Goal: Task Accomplishment & Management: Manage account settings

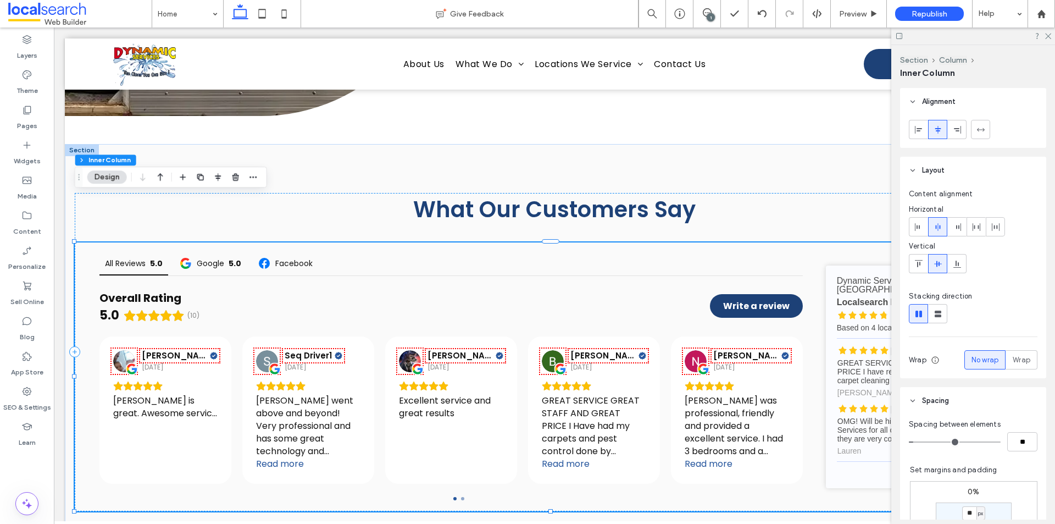
scroll to position [3422, 0]
click at [26, 397] on label "SEO & Settings" at bounding box center [27, 404] width 48 height 15
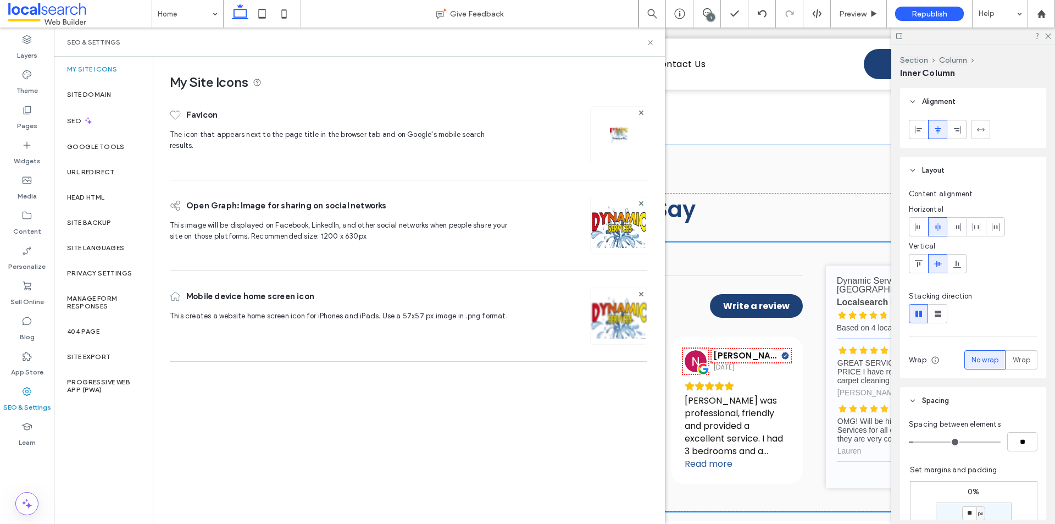
click at [19, 468] on div "Layers Theme Pages Widgets Media Content Personalize Sell Online Blog App Store…" at bounding box center [27, 275] width 54 height 496
click at [653, 43] on icon at bounding box center [650, 42] width 8 height 8
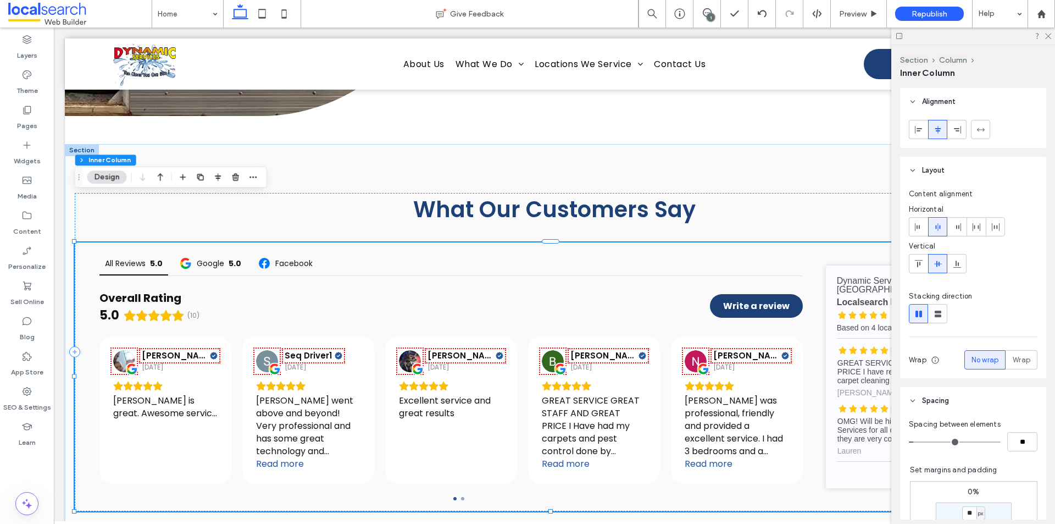
click at [709, 16] on div "1" at bounding box center [711, 17] width 8 height 8
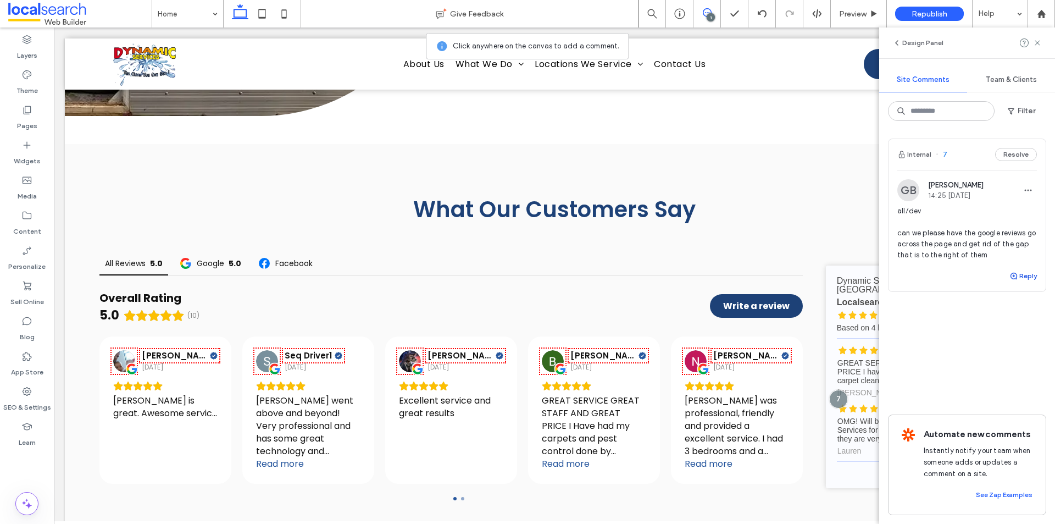
click at [1025, 277] on button "Reply" at bounding box center [1023, 275] width 27 height 13
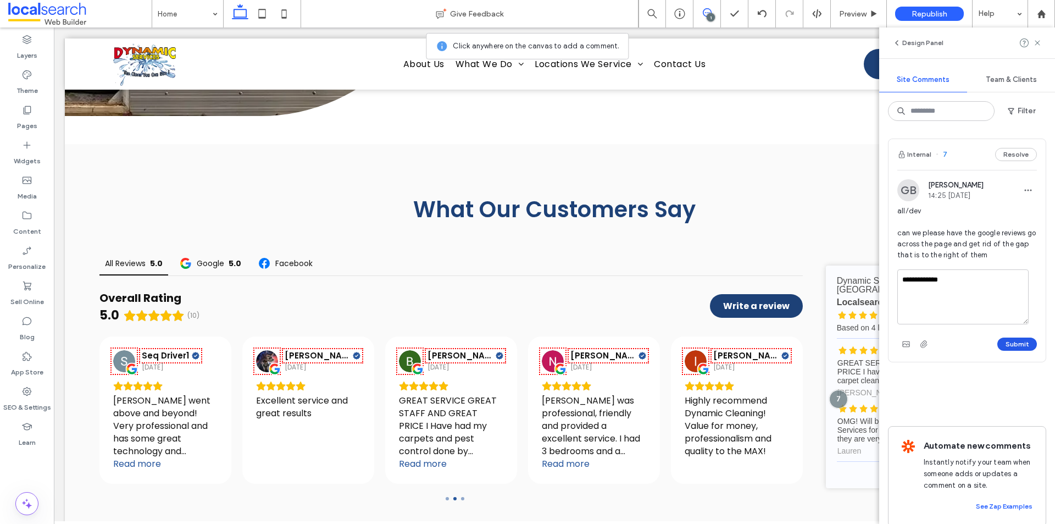
type textarea "**********"
click at [1026, 342] on button "Submit" at bounding box center [1017, 343] width 40 height 13
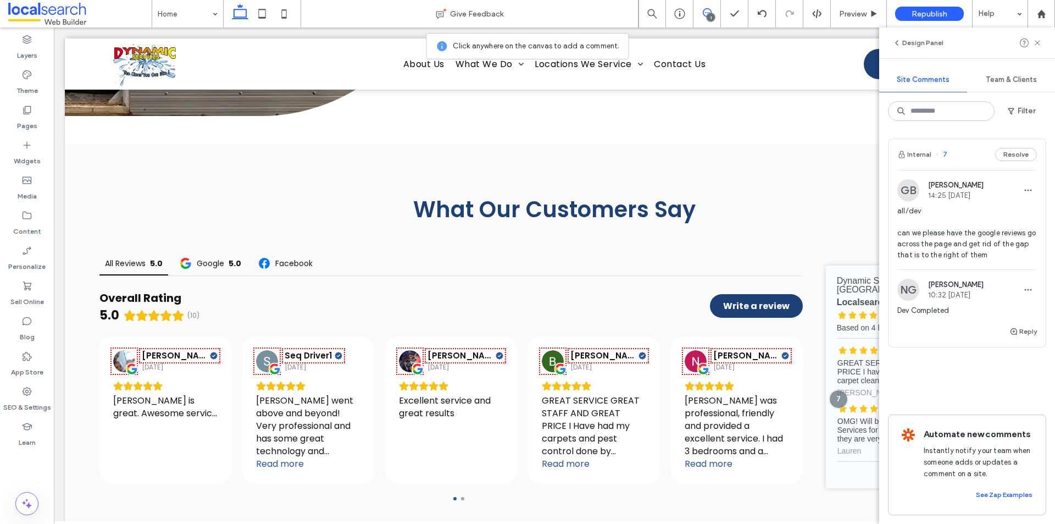
click at [23, 477] on div "Layers Theme Pages Widgets Media Content Personalize Sell Online Blog App Store…" at bounding box center [27, 275] width 54 height 496
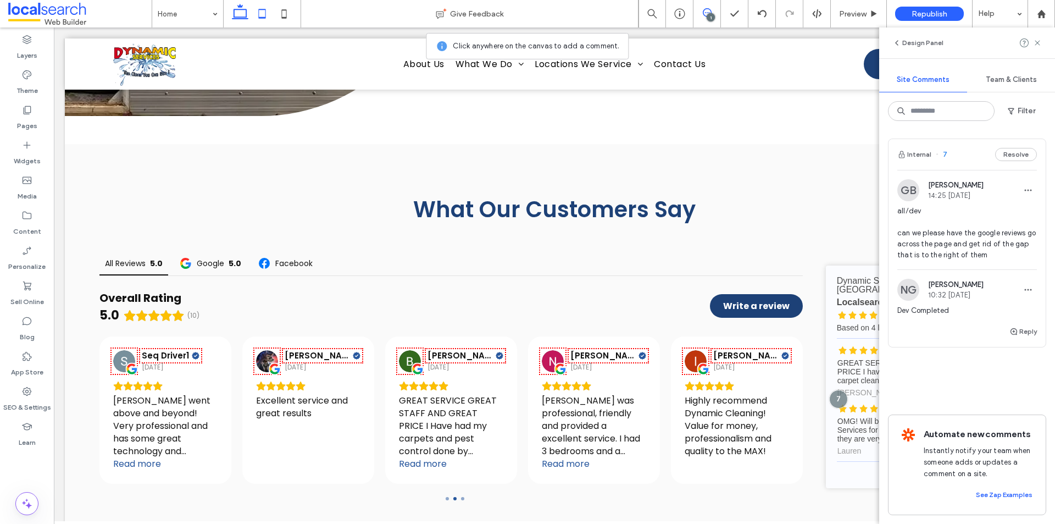
click at [259, 7] on icon at bounding box center [262, 14] width 22 height 22
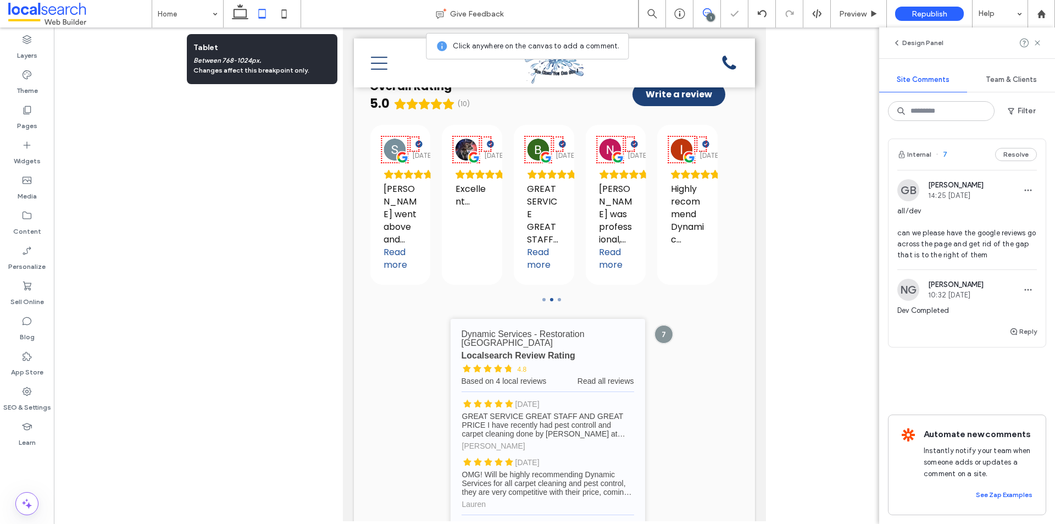
scroll to position [3286, 0]
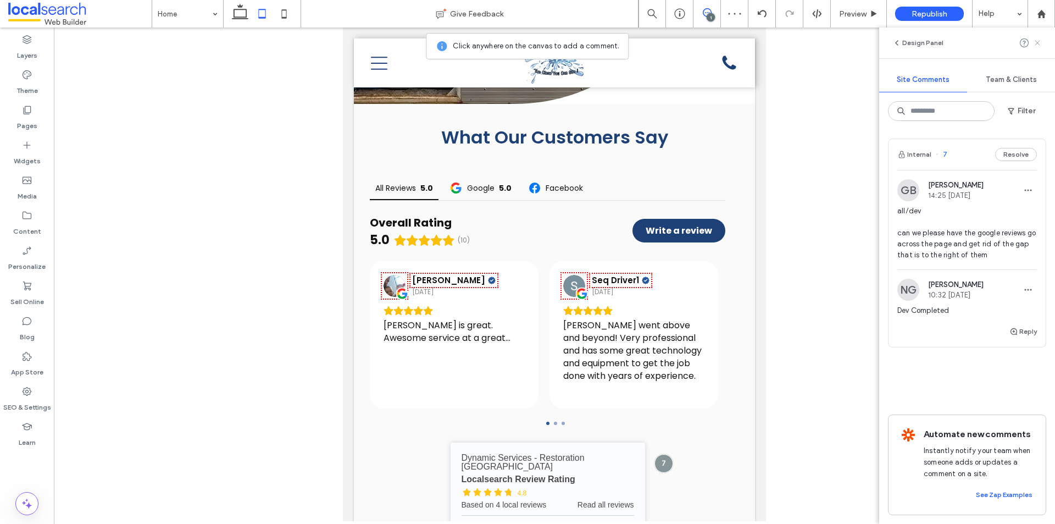
click at [1038, 43] on use at bounding box center [1037, 42] width 5 height 5
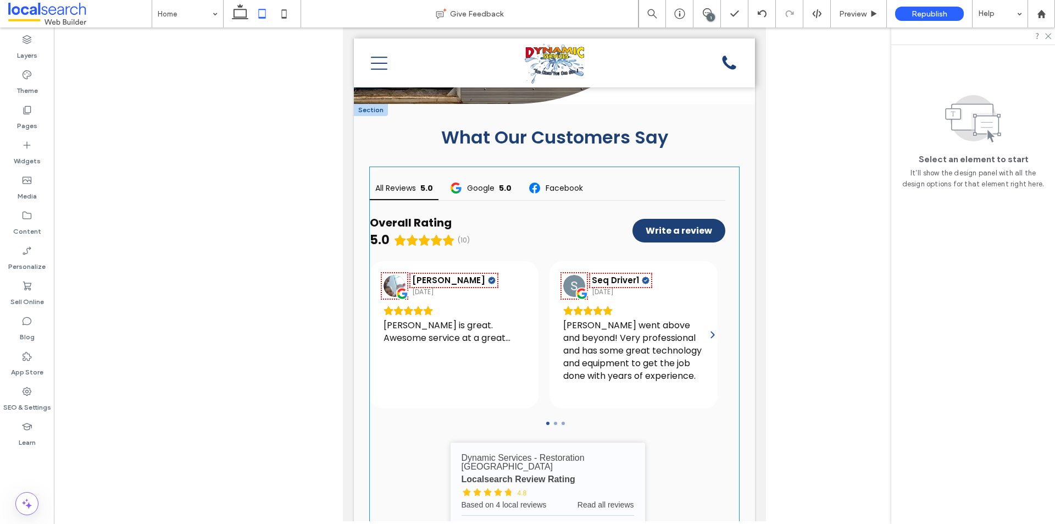
click at [487, 287] on div "[PERSON_NAME] [DATE] [PERSON_NAME] is great. Awesome service at a great price." at bounding box center [454, 334] width 169 height 147
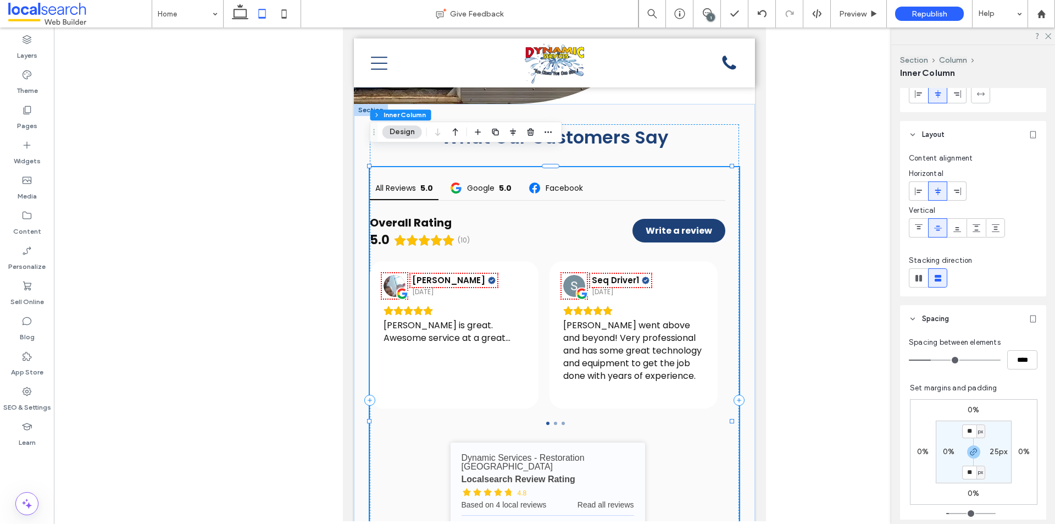
scroll to position [55, 0]
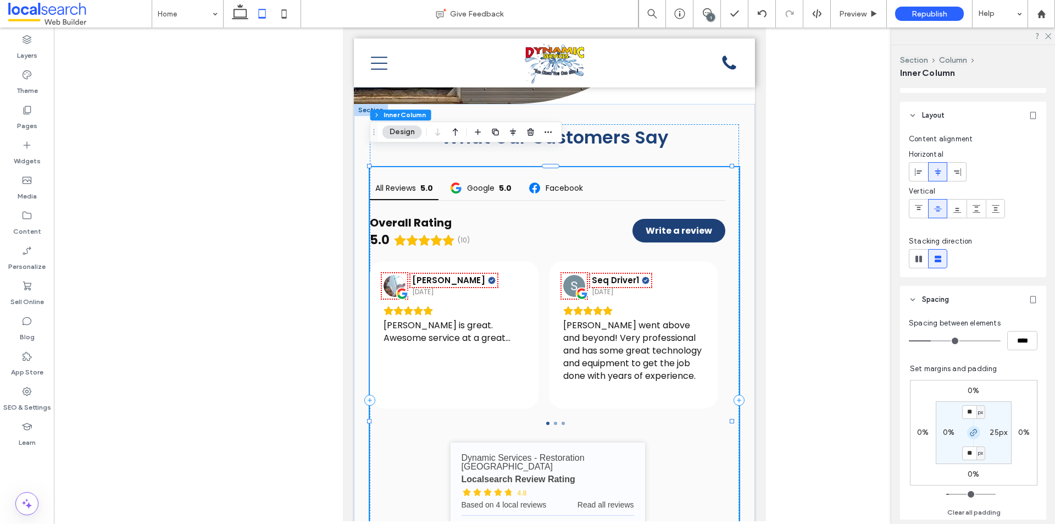
click at [971, 436] on icon "button" at bounding box center [973, 432] width 9 height 9
click at [994, 434] on label "25px" at bounding box center [999, 432] width 18 height 9
type input "**"
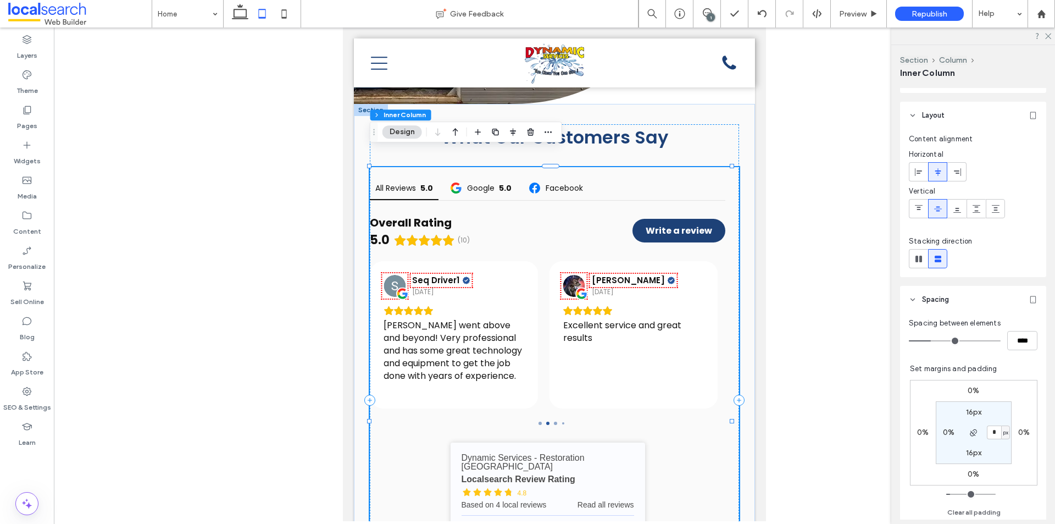
type input "*"
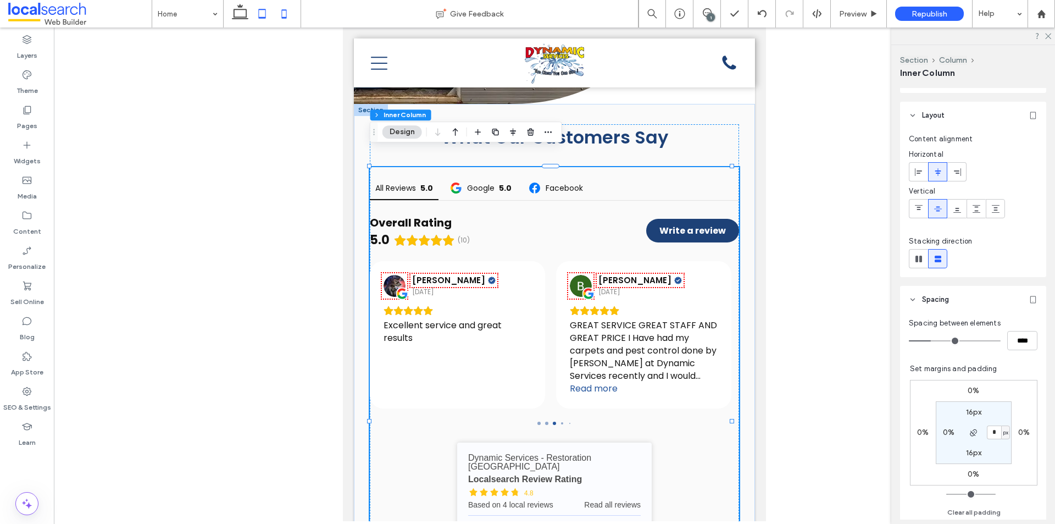
click at [286, 10] on use at bounding box center [284, 13] width 5 height 9
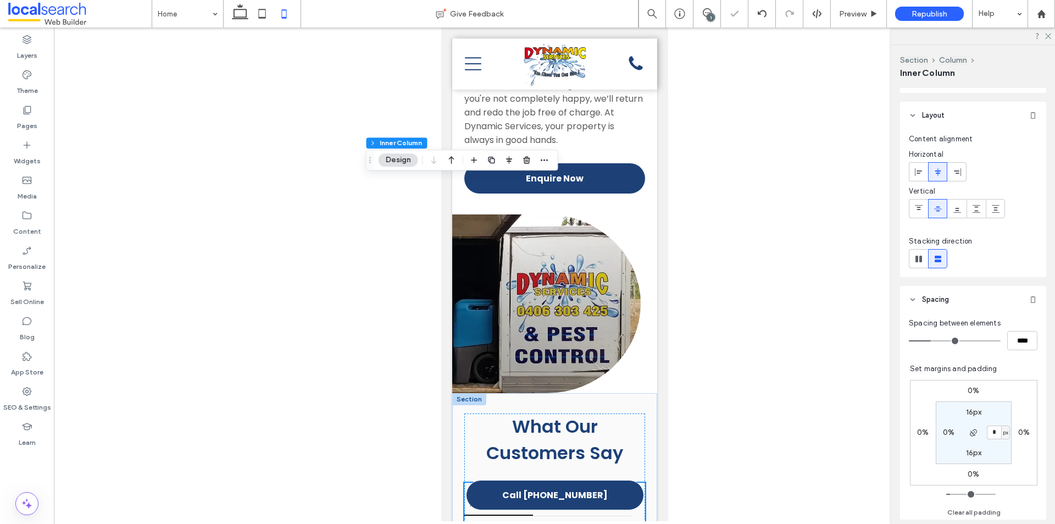
type input "**"
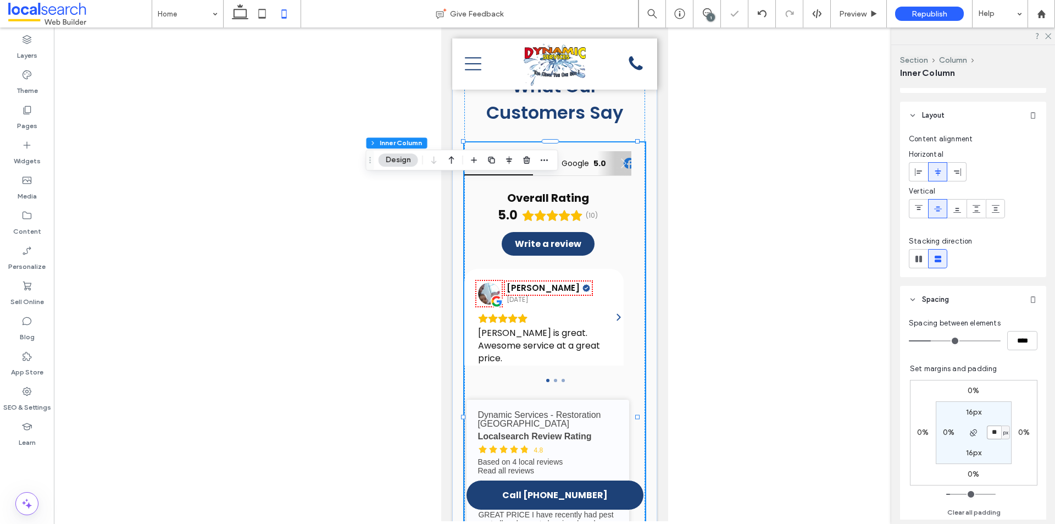
click at [993, 430] on input "**" at bounding box center [994, 432] width 14 height 14
type input "*"
click at [233, 12] on icon at bounding box center [240, 14] width 22 height 22
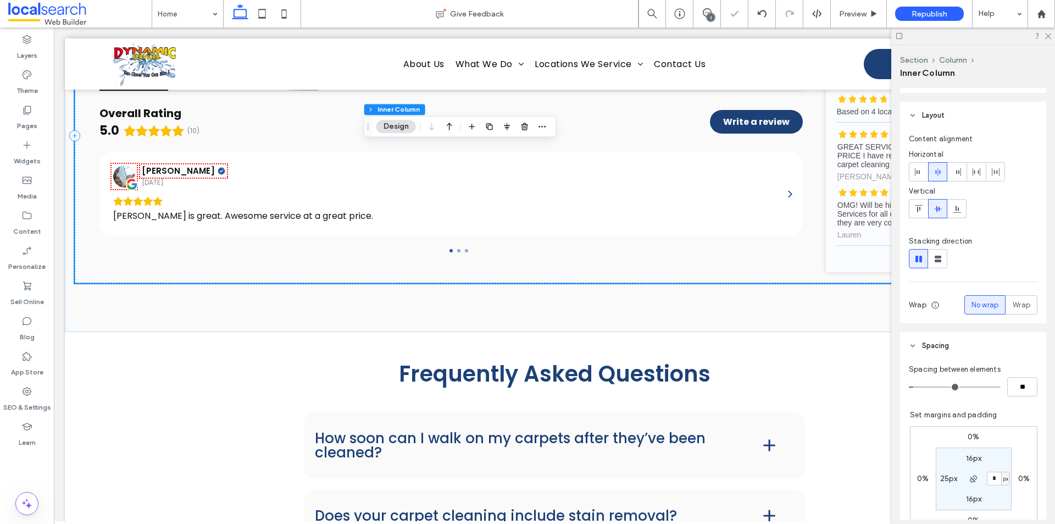
type input "*"
type input "**"
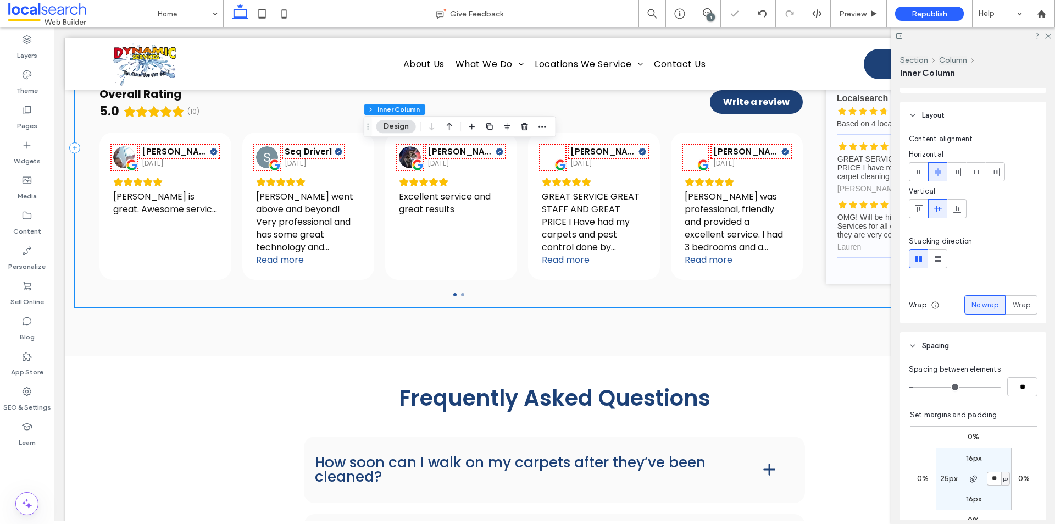
scroll to position [3473, 0]
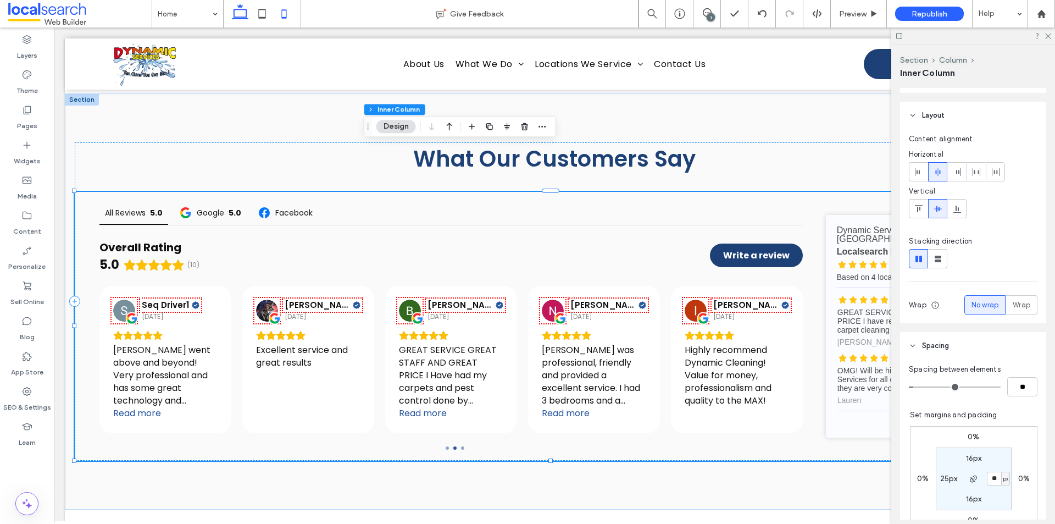
click at [280, 15] on icon at bounding box center [284, 14] width 22 height 22
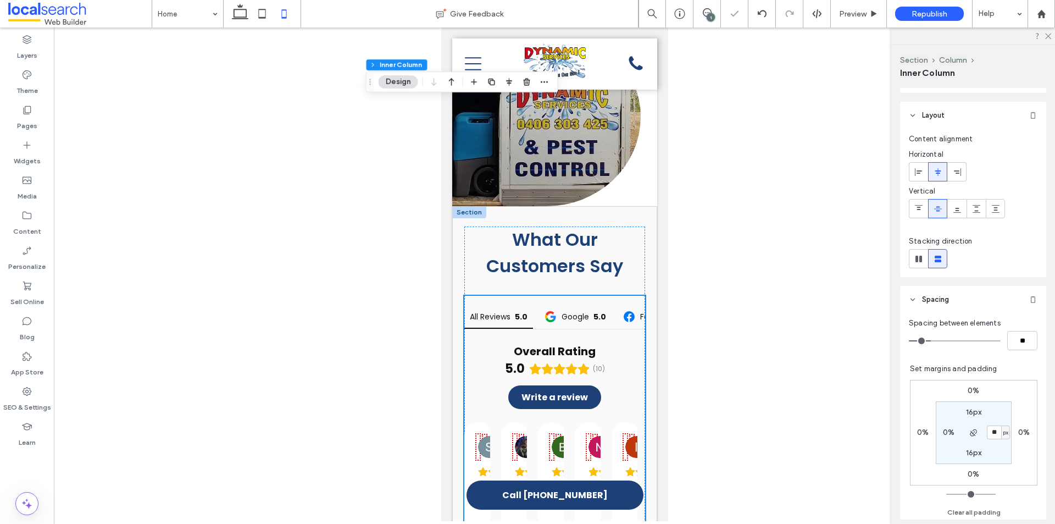
type input "**"
type input "****"
type input "*"
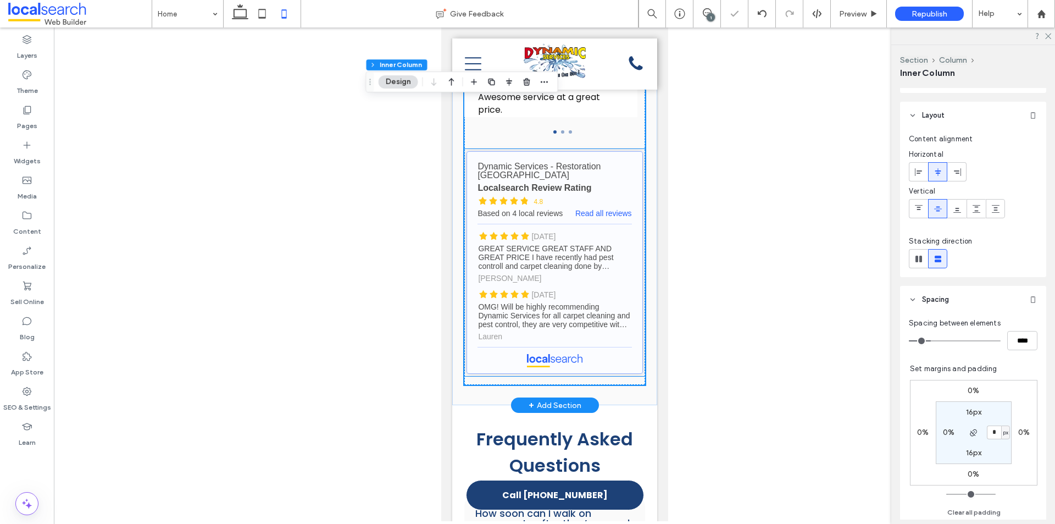
scroll to position [3855, 0]
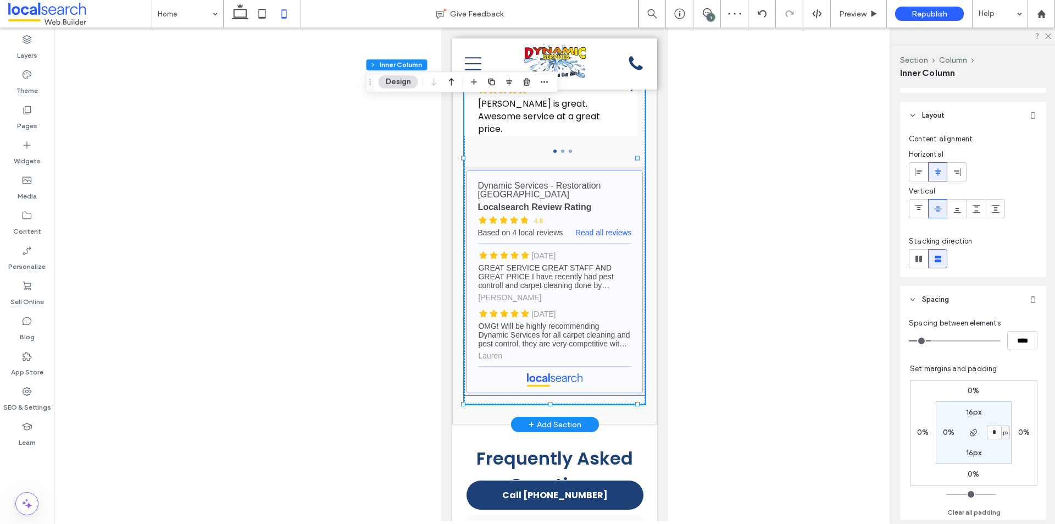
click at [551, 309] on link "Dynamic Services - Restoration [GEOGRAPHIC_DATA] - Localsearch reviews" at bounding box center [554, 281] width 176 height 223
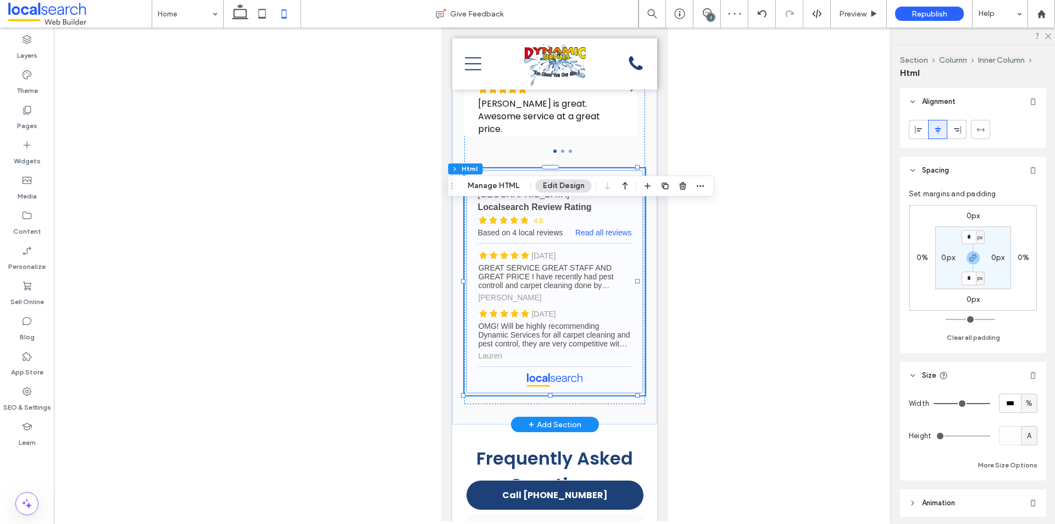
click at [520, 312] on link "Dynamic Services - Restoration [GEOGRAPHIC_DATA] - Localsearch reviews" at bounding box center [554, 281] width 176 height 223
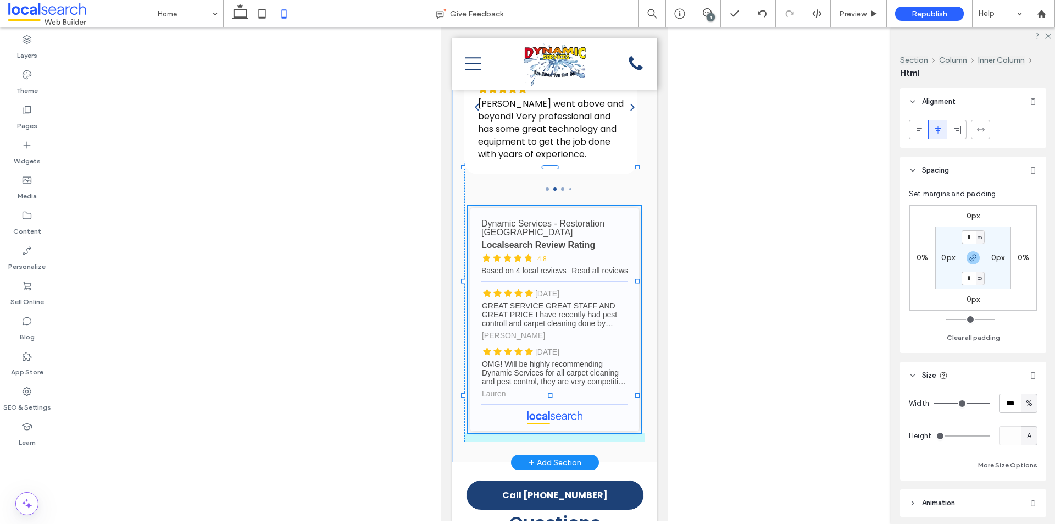
click at [638, 283] on div at bounding box center [637, 281] width 4 height 4
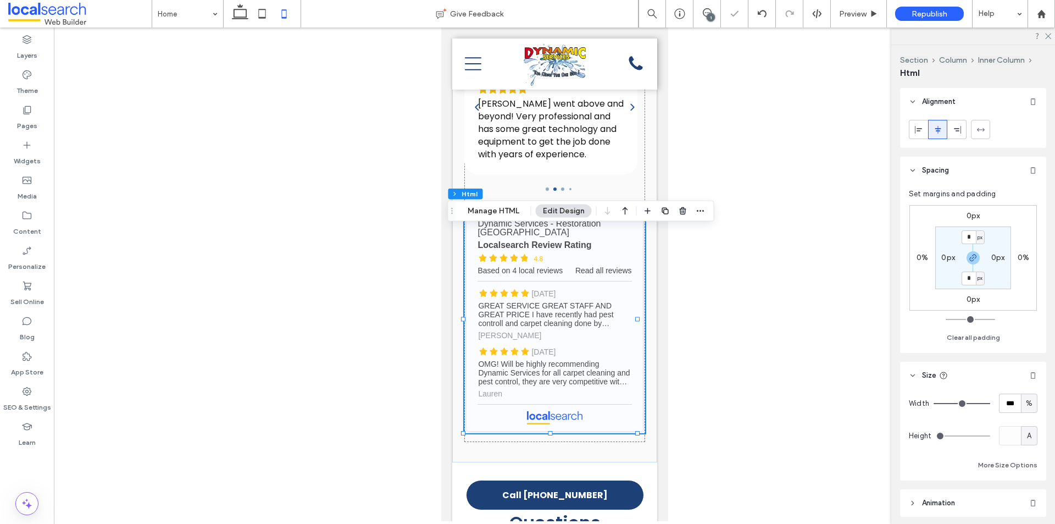
click at [922, 255] on label "0%" at bounding box center [923, 257] width 12 height 9
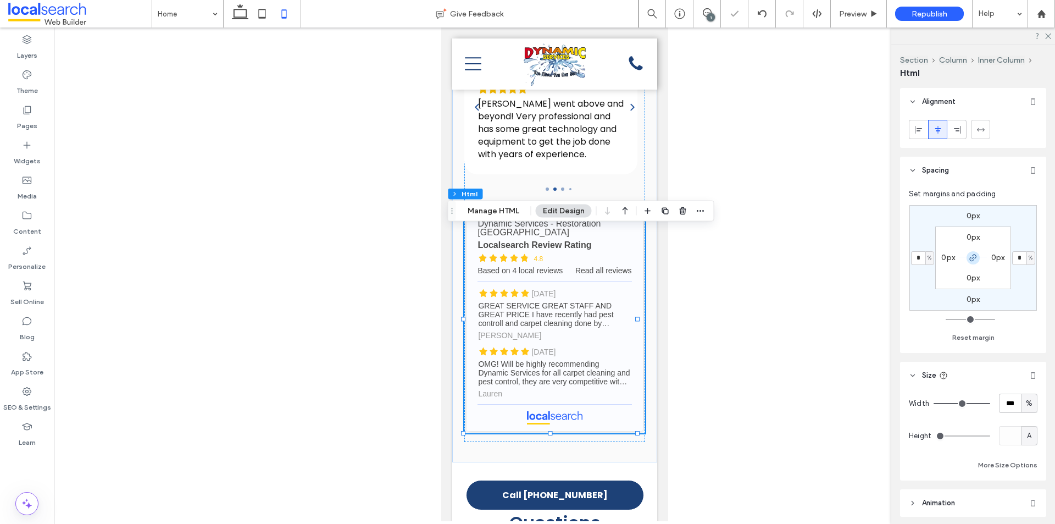
click at [977, 256] on span "button" at bounding box center [973, 257] width 13 height 13
click at [921, 257] on input "*" at bounding box center [918, 258] width 14 height 14
type input "*"
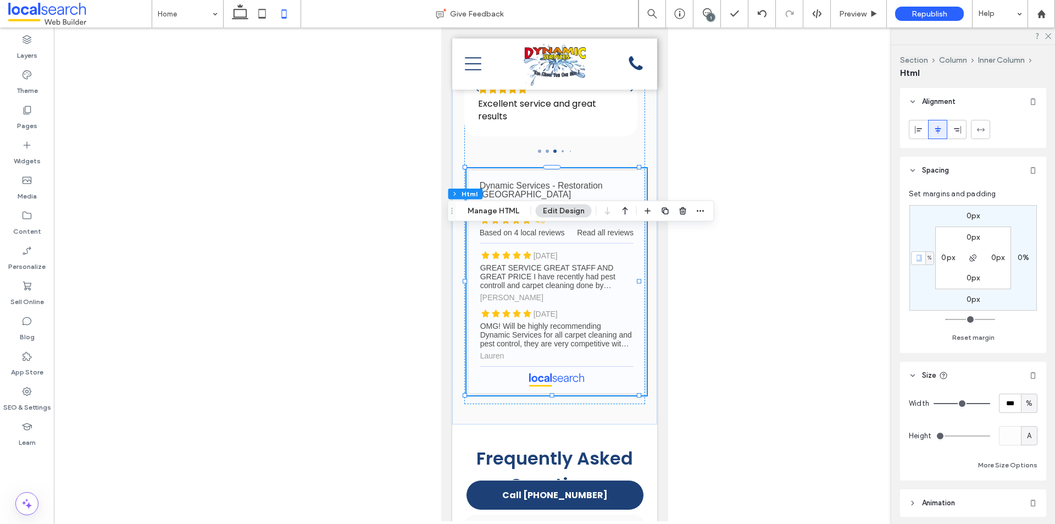
drag, startPoint x: 925, startPoint y: 254, endPoint x: 907, endPoint y: 253, distance: 18.1
click at [907, 253] on div "Set margins and padding 0px 0% 0px * % 0px 0px 0px 0px Reset margin" at bounding box center [973, 268] width 146 height 169
click at [922, 257] on input "*" at bounding box center [918, 258] width 14 height 14
click at [921, 255] on input "*" at bounding box center [918, 258] width 14 height 14
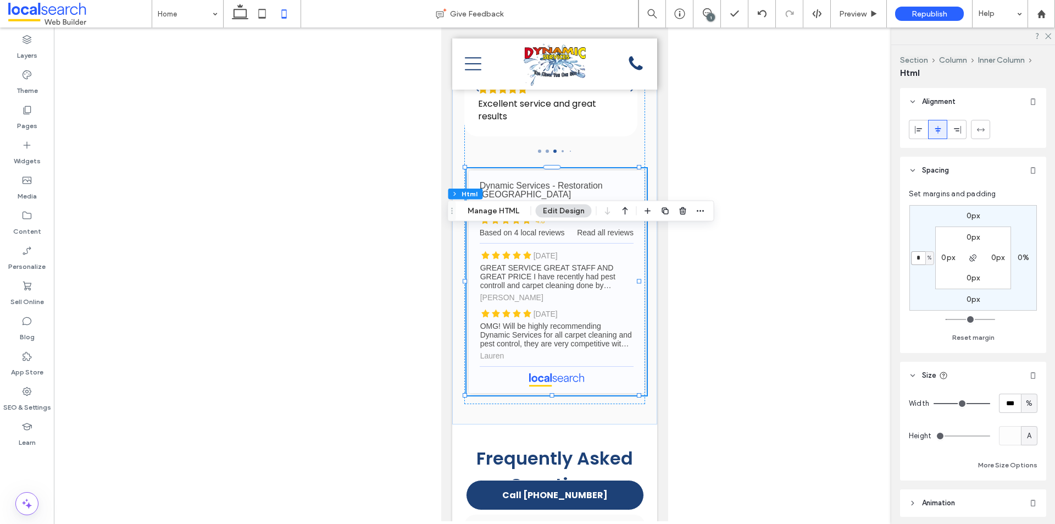
drag, startPoint x: 922, startPoint y: 260, endPoint x: 910, endPoint y: 260, distance: 12.6
click at [910, 260] on div "* %" at bounding box center [922, 258] width 25 height 14
type input "*"
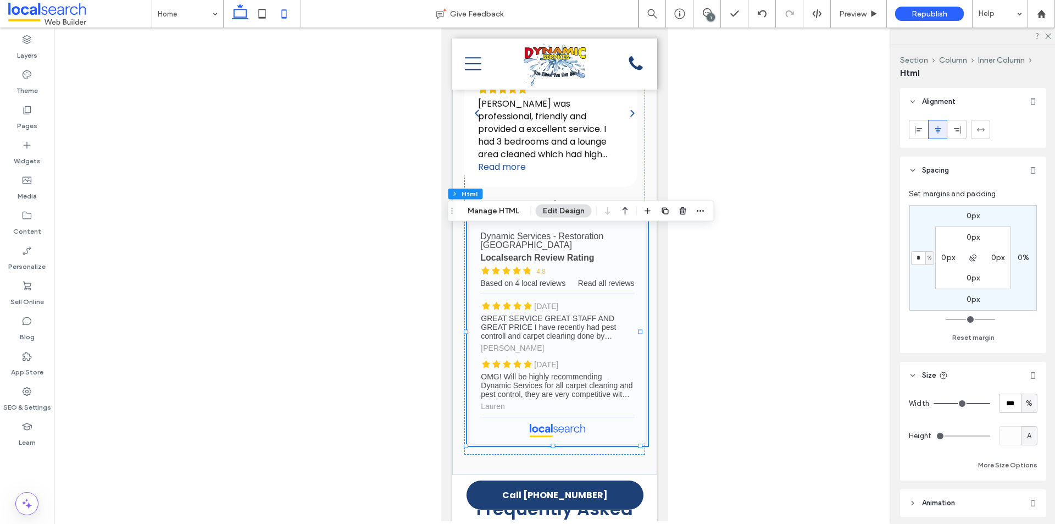
drag, startPoint x: 247, startPoint y: 17, endPoint x: 224, endPoint y: 15, distance: 23.7
click at [247, 17] on icon at bounding box center [240, 14] width 22 height 22
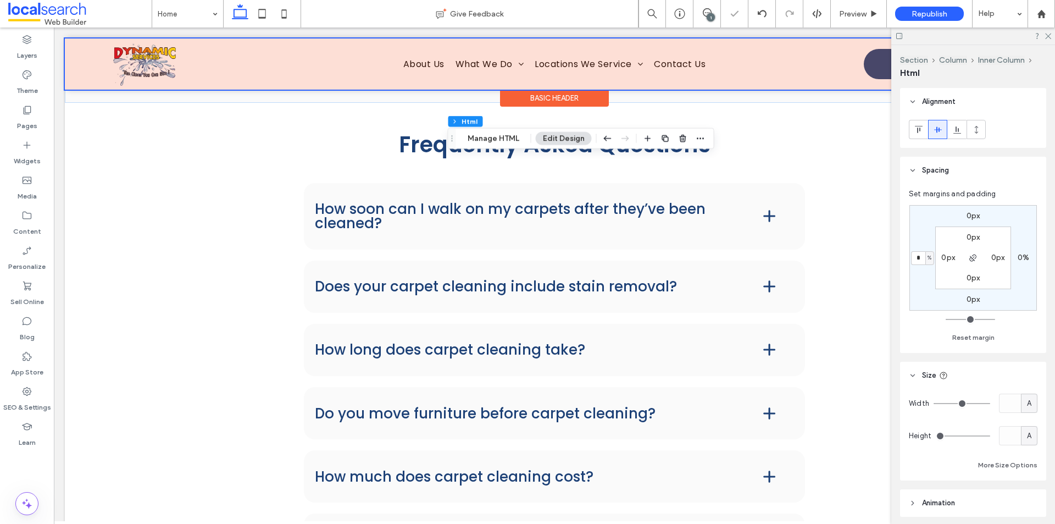
type input "*"
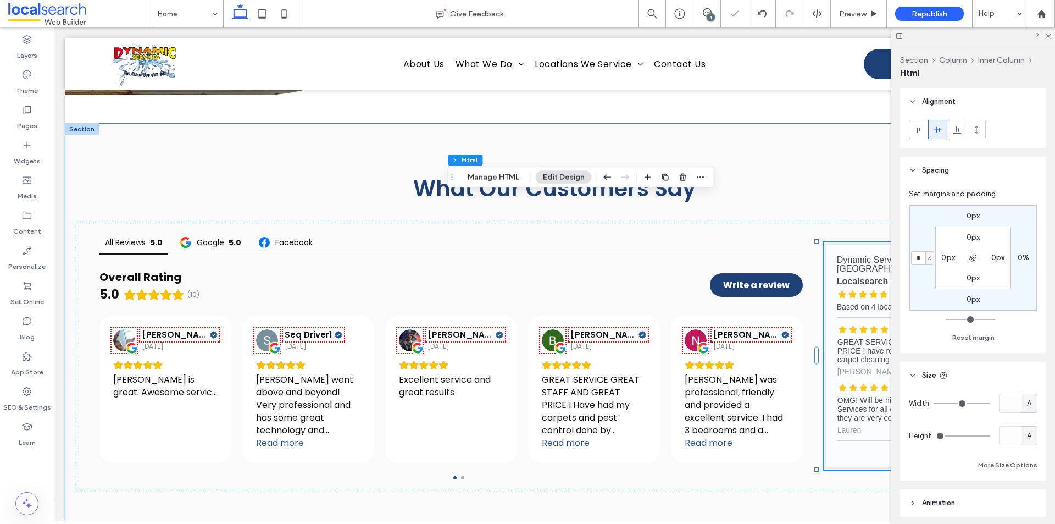
click at [760, 474] on div "What Our Customers Say All Reviews 5.0 Google 5.0 Facebook Overall Rating 5.0 (…" at bounding box center [554, 331] width 979 height 416
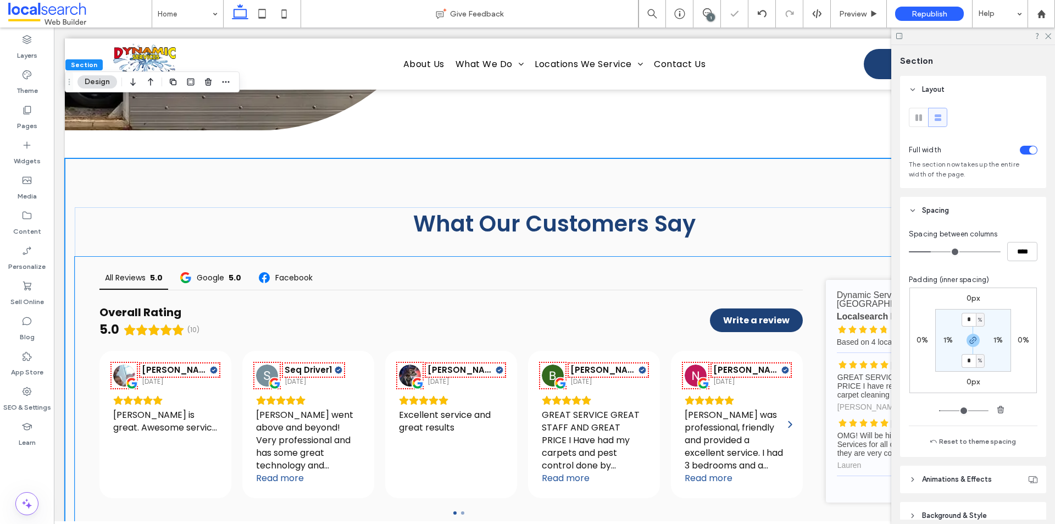
scroll to position [3388, 0]
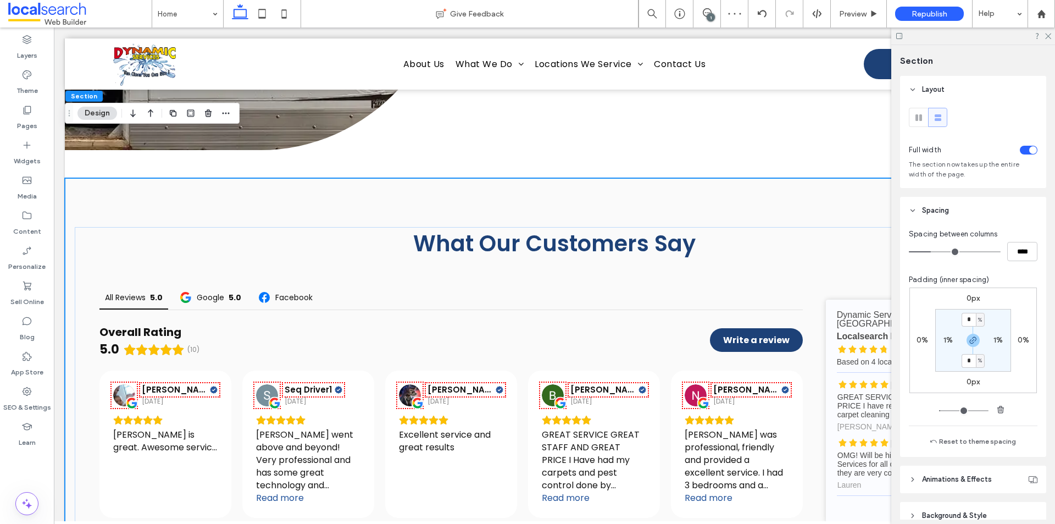
click at [43, 467] on div "Layers Theme Pages Widgets Media Content Personalize Sell Online Blog App Store…" at bounding box center [27, 275] width 54 height 496
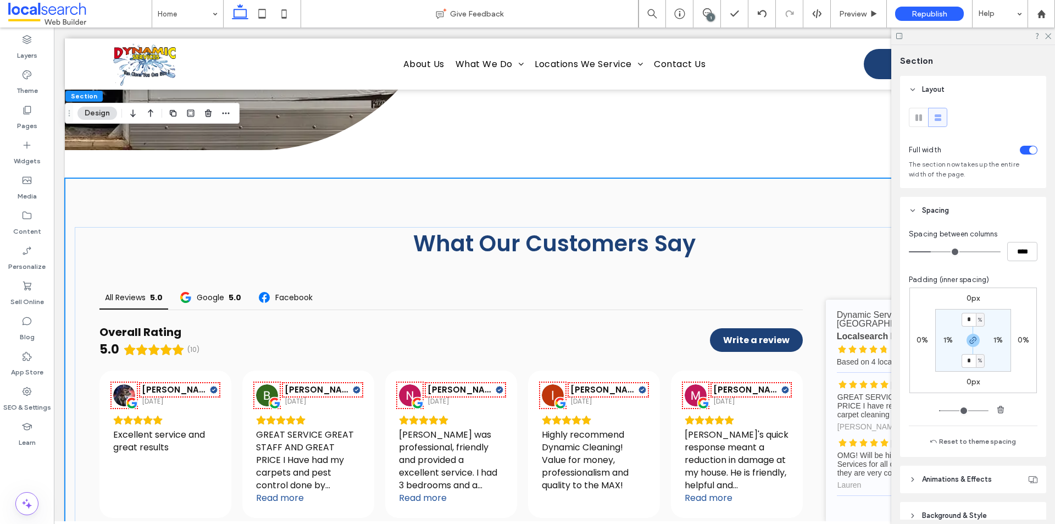
click at [708, 13] on div "1" at bounding box center [711, 17] width 8 height 8
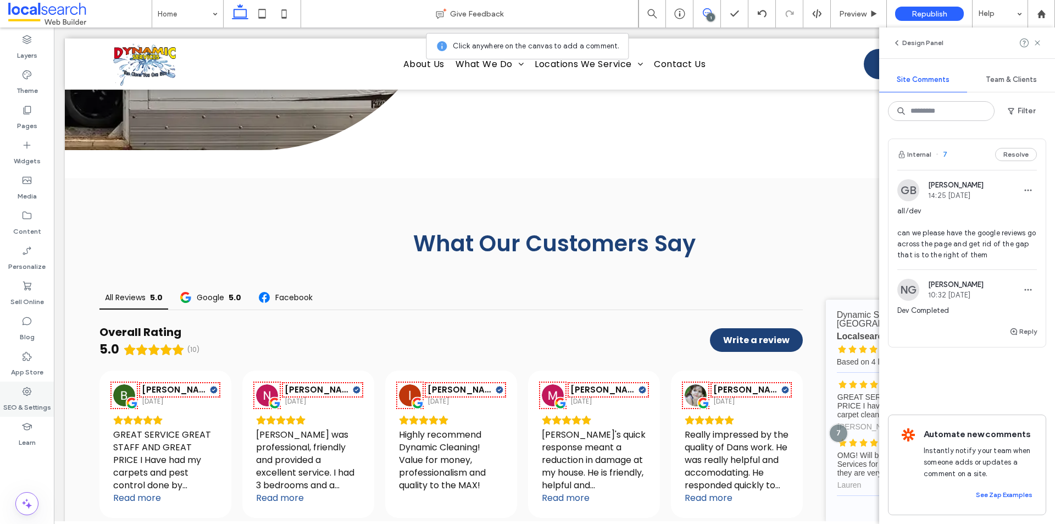
click at [24, 391] on icon at bounding box center [26, 391] width 11 height 11
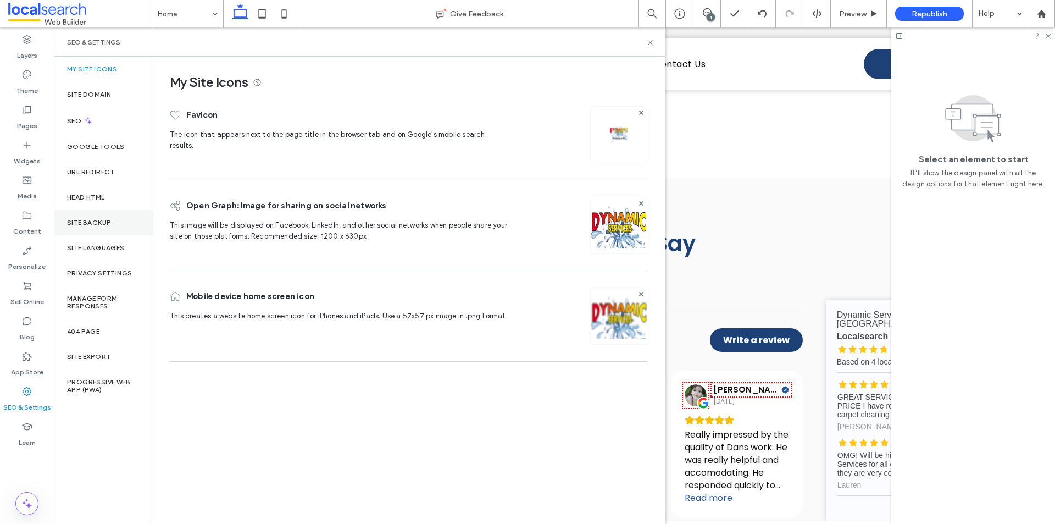
click at [86, 221] on label "Site Backup" at bounding box center [89, 223] width 44 height 8
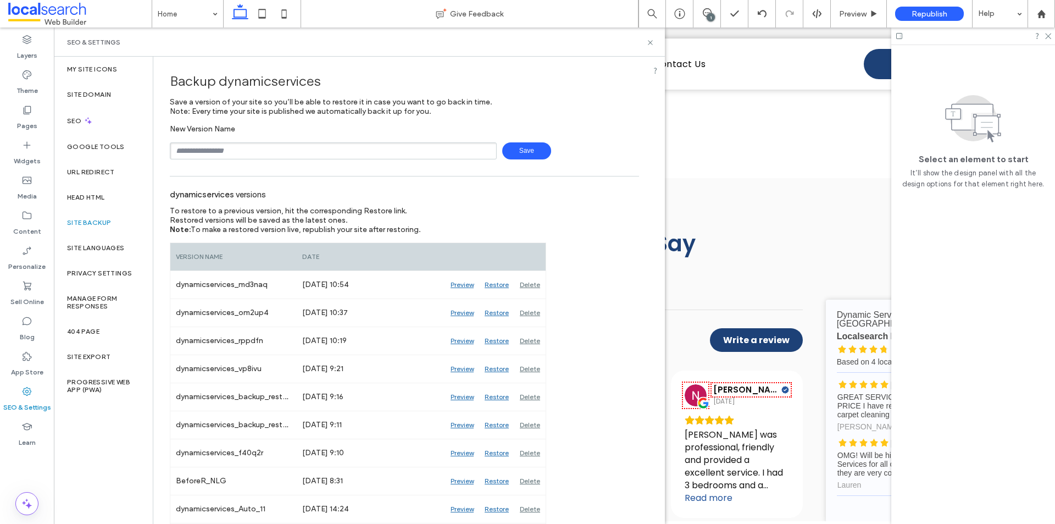
click at [256, 150] on input "text" at bounding box center [333, 150] width 327 height 17
type input "**********"
click at [517, 149] on span "Save" at bounding box center [526, 150] width 49 height 17
click at [703, 14] on icon at bounding box center [707, 12] width 9 height 9
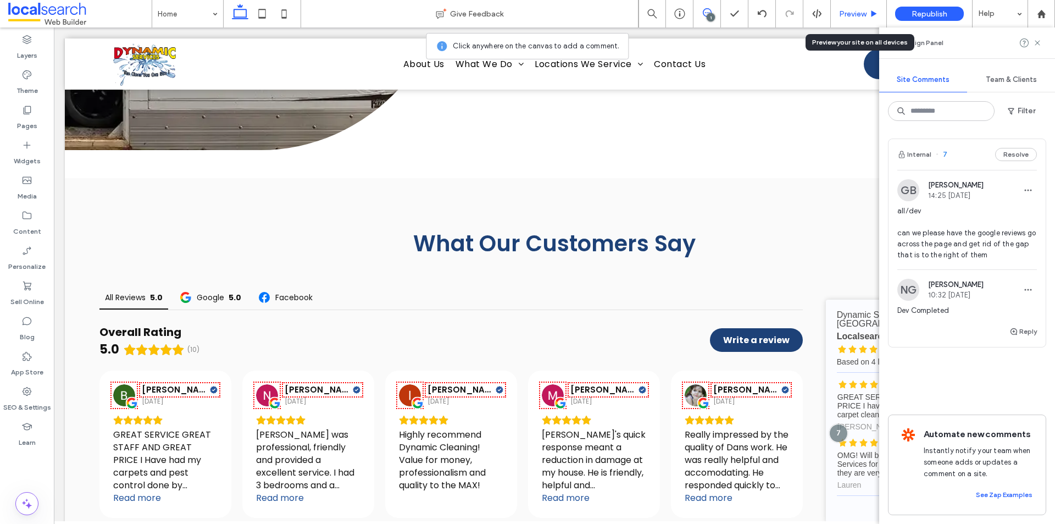
drag, startPoint x: 844, startPoint y: 12, endPoint x: 780, endPoint y: 2, distance: 65.1
click at [844, 12] on span "Preview" at bounding box center [852, 13] width 27 height 9
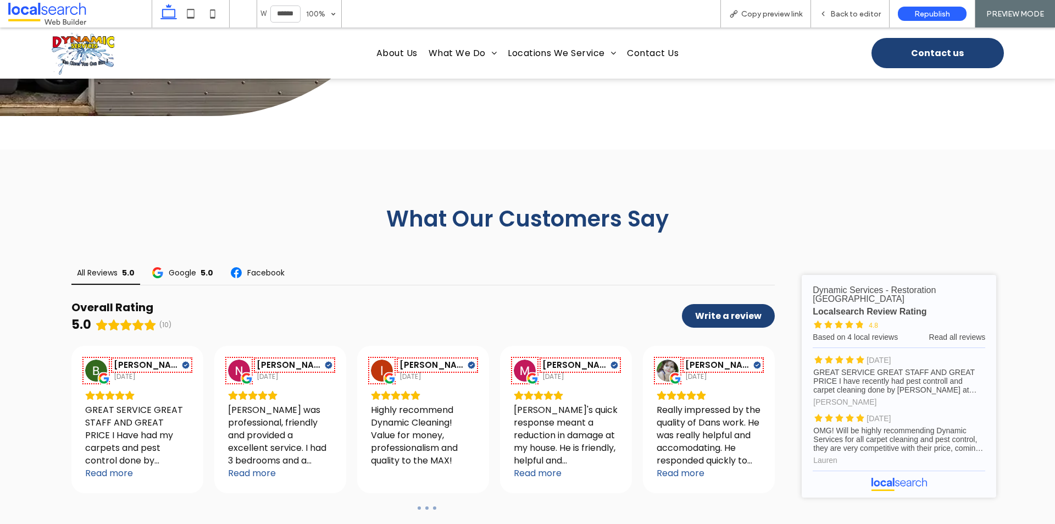
scroll to position [3389, 0]
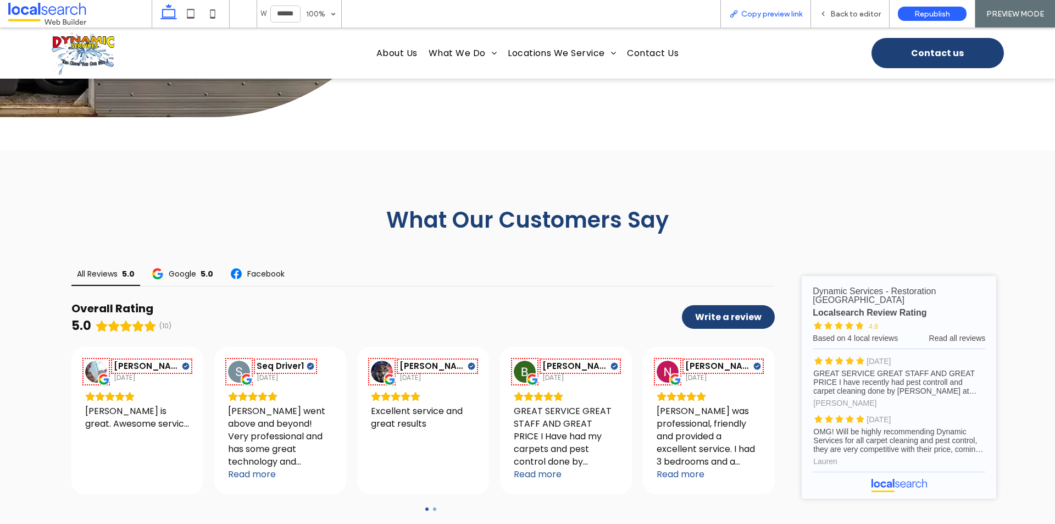
drag, startPoint x: 759, startPoint y: 18, endPoint x: 664, endPoint y: 5, distance: 95.4
click at [759, 18] on span "Copy preview link" at bounding box center [771, 13] width 61 height 9
